Goal: Task Accomplishment & Management: Manage account settings

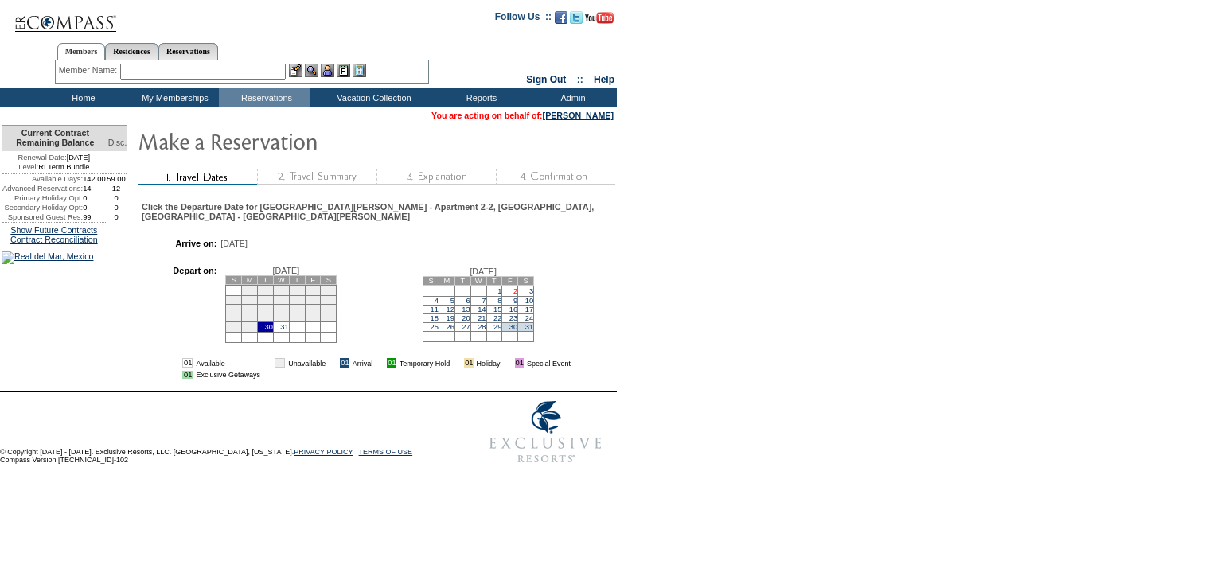
click at [513, 287] on link "2" at bounding box center [515, 291] width 4 height 8
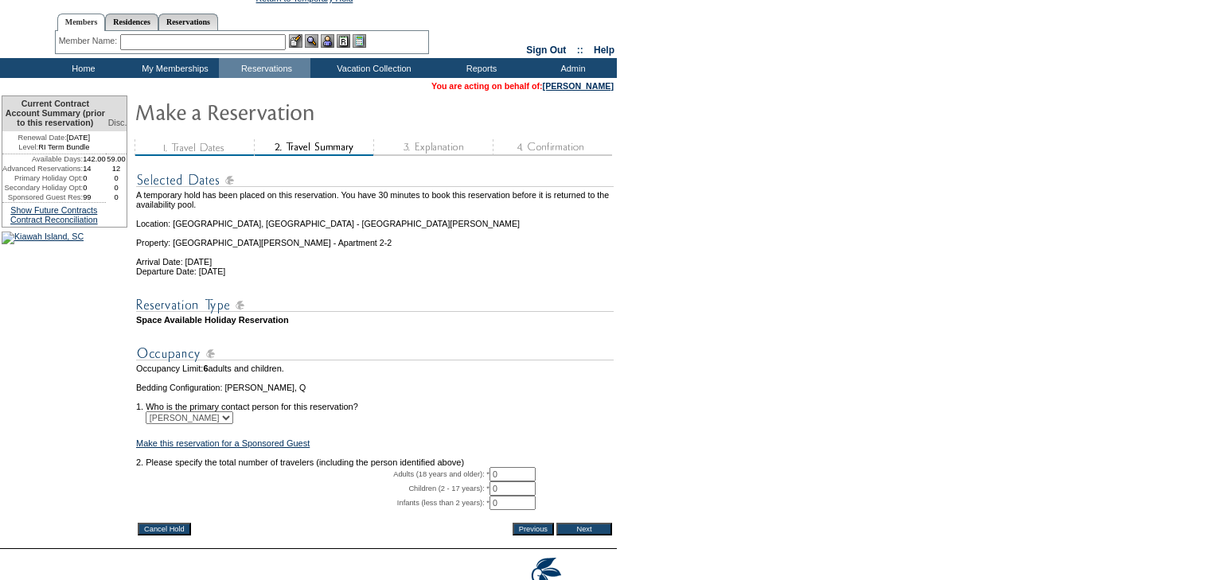
scroll to position [139, 0]
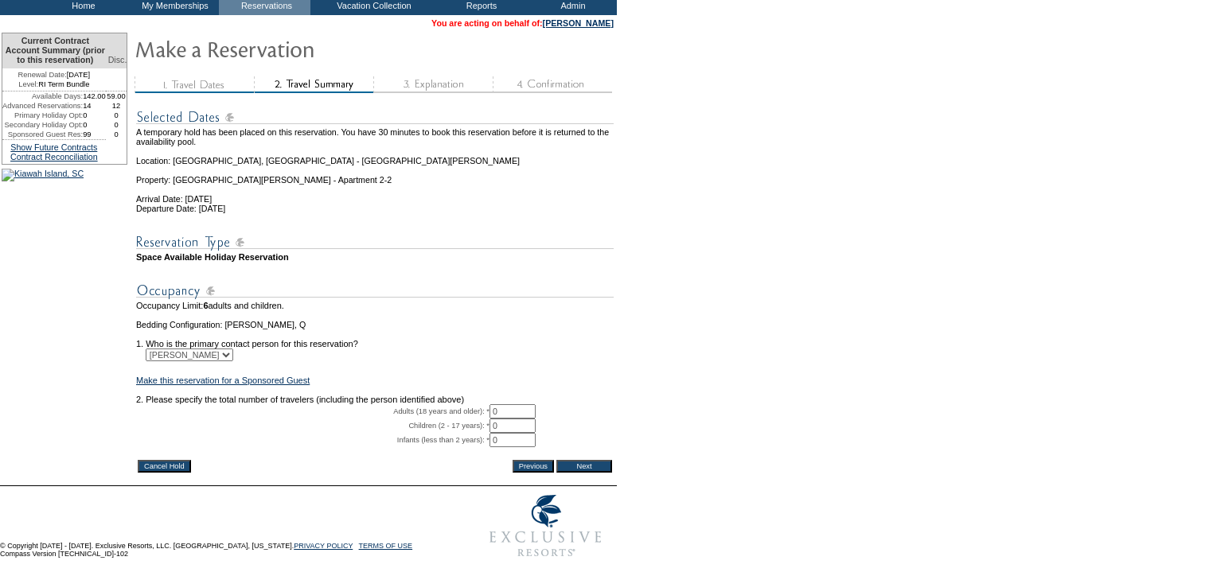
drag, startPoint x: 509, startPoint y: 396, endPoint x: 497, endPoint y: 394, distance: 12.2
click at [497, 404] on tr "Adults (18 years and older): * 0 * *" at bounding box center [375, 411] width 478 height 14
type input "2"
drag, startPoint x: 612, startPoint y: 378, endPoint x: 611, endPoint y: 387, distance: 8.8
click at [613, 395] on td "2. Please specify the total number of travelers (including the person identifie…" at bounding box center [375, 400] width 478 height 10
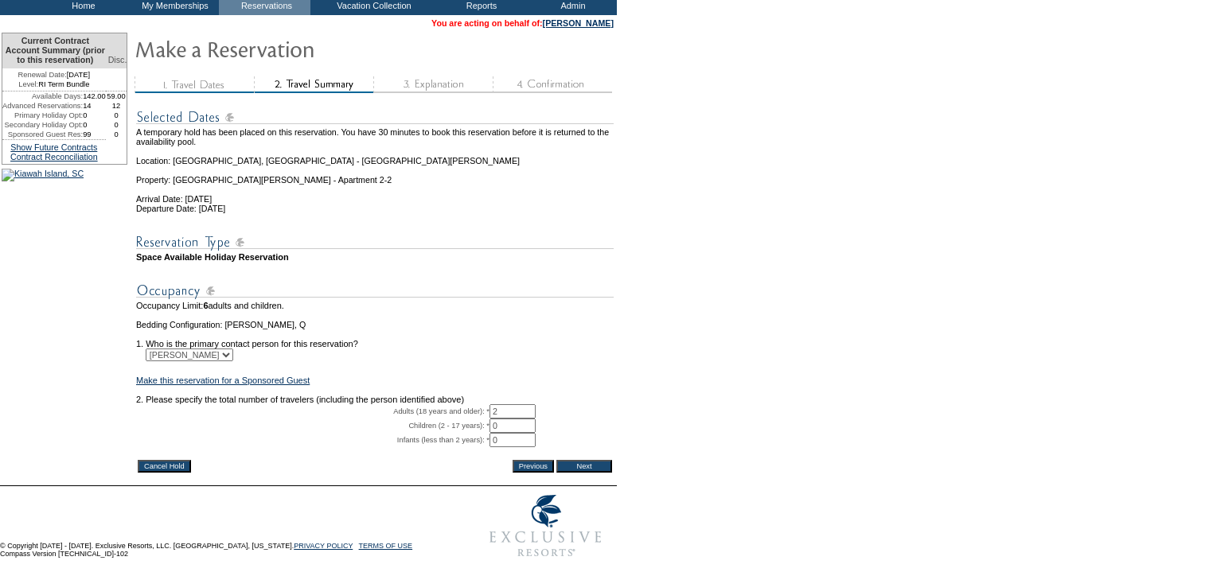
click at [587, 460] on input "Next" at bounding box center [584, 466] width 56 height 13
